Goal: Obtain resource: Download file/media

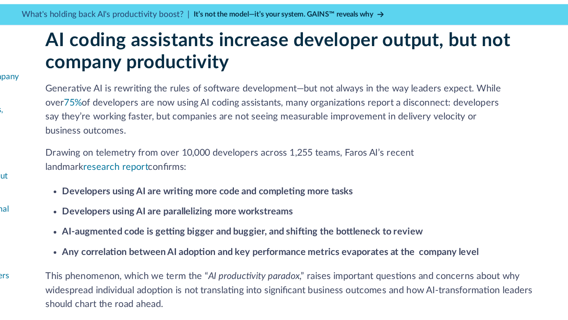
scroll to position [207, 0]
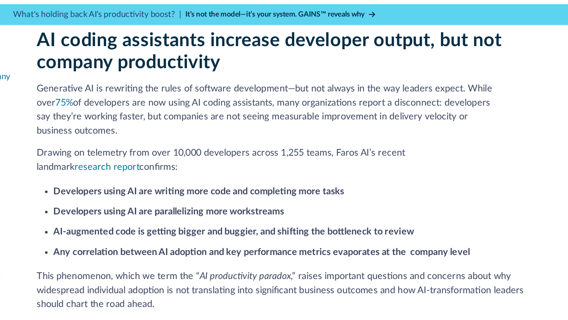
click at [407, 182] on li "Developers using AI are parallelizing more workstreams" at bounding box center [357, 187] width 360 height 11
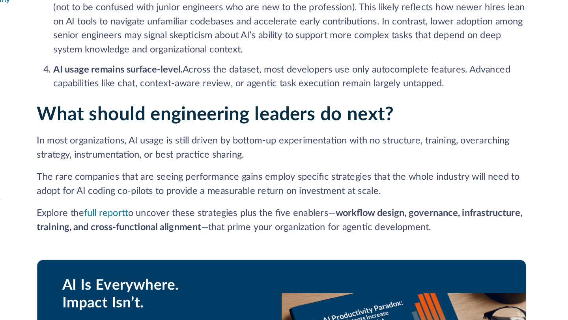
scroll to position [1716, 0]
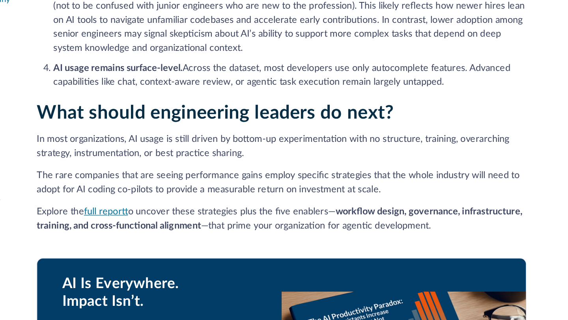
click at [217, 234] on link "full report" at bounding box center [217, 237] width 34 height 7
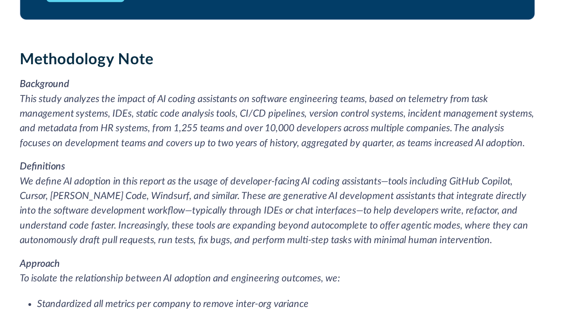
scroll to position [2044, 0]
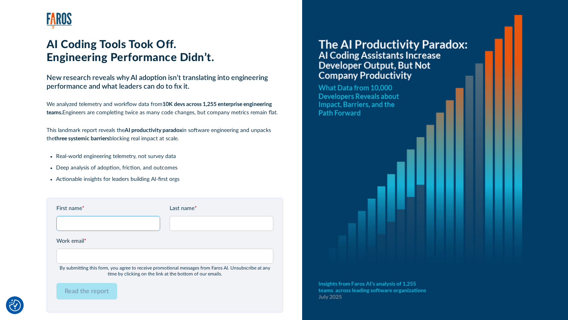
click at [112, 225] on input "First name *" at bounding box center [108, 223] width 104 height 15
type input "Reef"
type input "Alotaibi"
type input "reefmansour66@gmail.com"
